Goal: Information Seeking & Learning: Learn about a topic

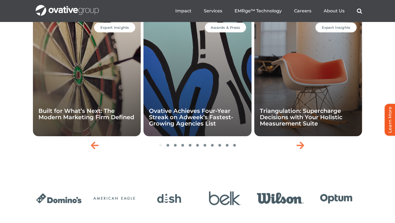
scroll to position [1014, 0]
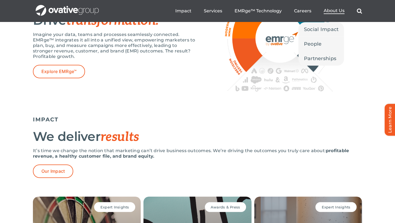
click at [330, 12] on span "About Us" at bounding box center [334, 10] width 21 height 5
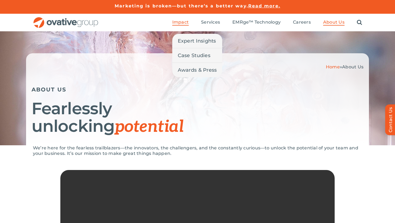
click at [183, 21] on span "Impact" at bounding box center [180, 21] width 16 height 5
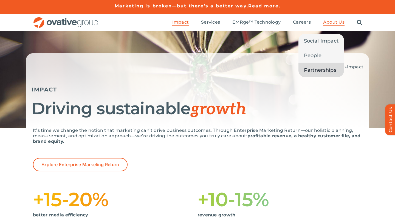
click at [318, 67] on span "Partnerships" at bounding box center [320, 70] width 32 height 8
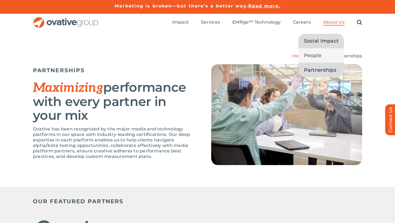
click at [326, 37] on span "Social Impact" at bounding box center [321, 41] width 35 height 8
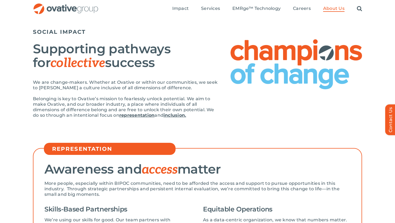
scroll to position [40, 0]
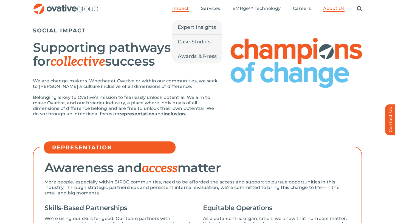
click at [180, 10] on span "Impact" at bounding box center [180, 8] width 16 height 5
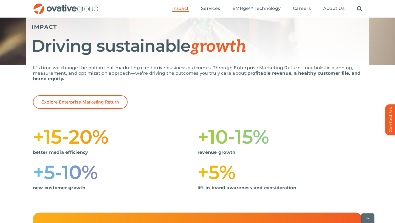
scroll to position [64, 0]
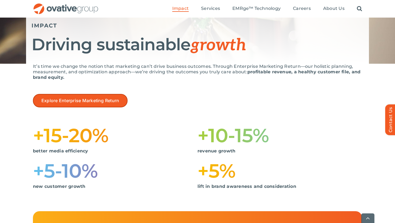
click at [110, 102] on span "Explore Enterprise Marketing Return" at bounding box center [80, 100] width 78 height 5
